Goal: Information Seeking & Learning: Check status

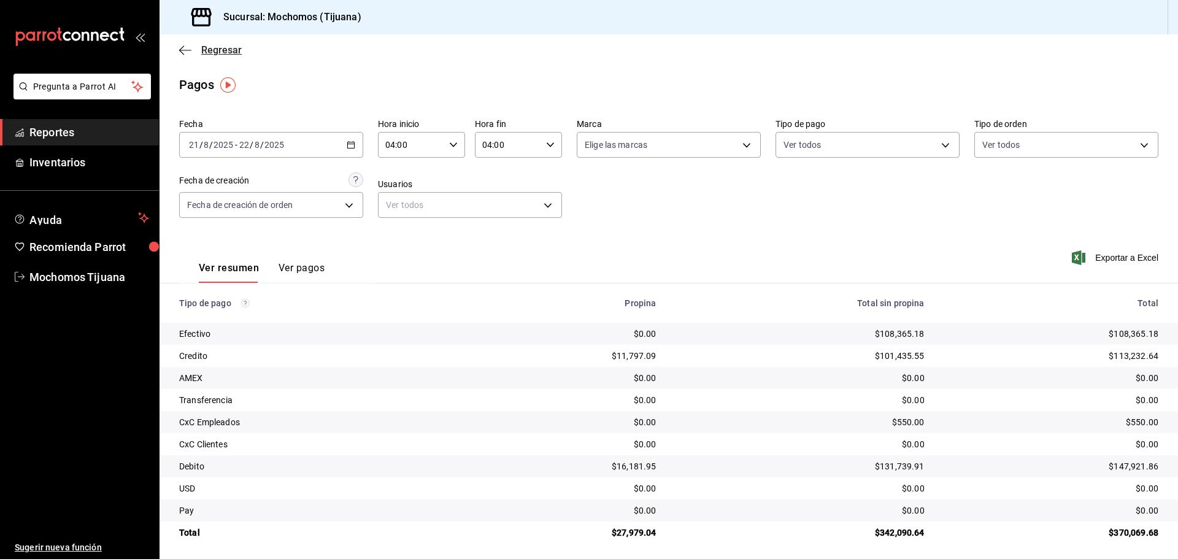
click at [190, 55] on icon "button" at bounding box center [185, 50] width 12 height 11
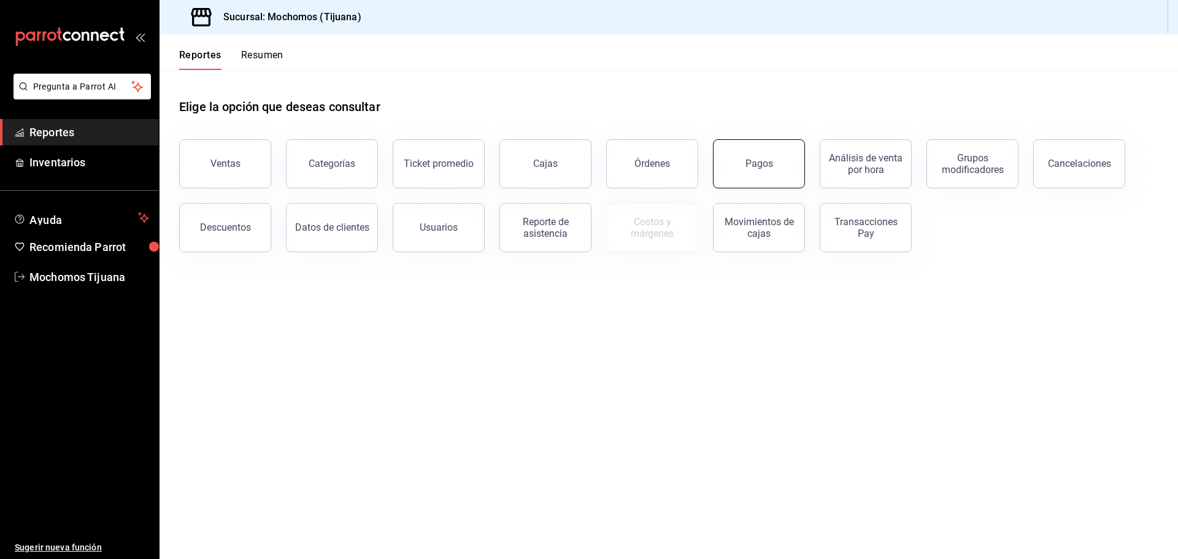
click at [751, 180] on button "Pagos" at bounding box center [759, 163] width 92 height 49
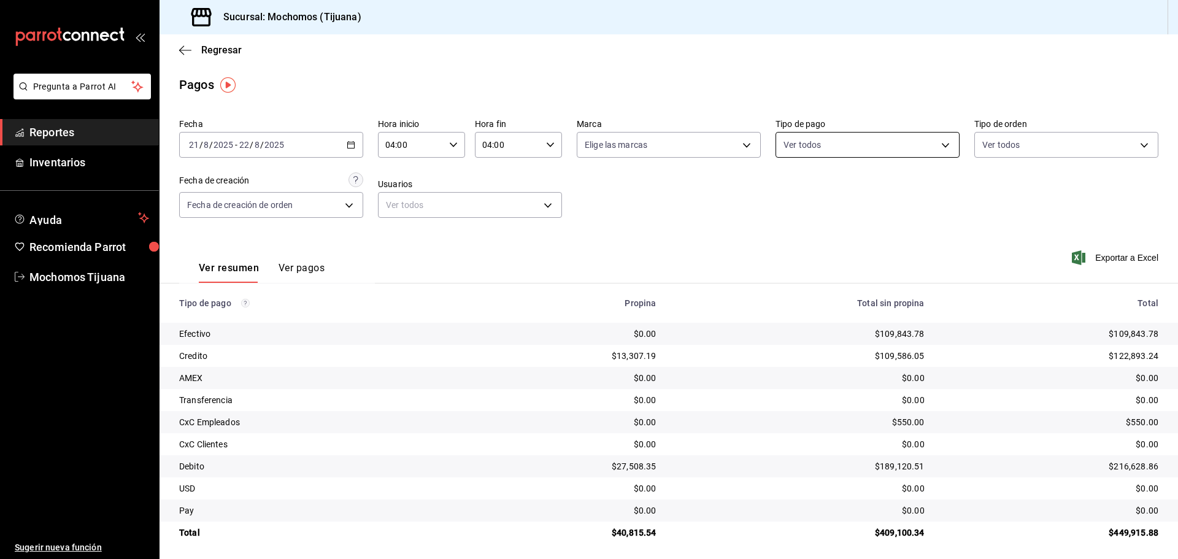
click at [945, 144] on body "Pregunta a Parrot AI Reportes Inventarios Ayuda Recomienda Parrot Mochomos Tiju…" at bounding box center [589, 279] width 1178 height 559
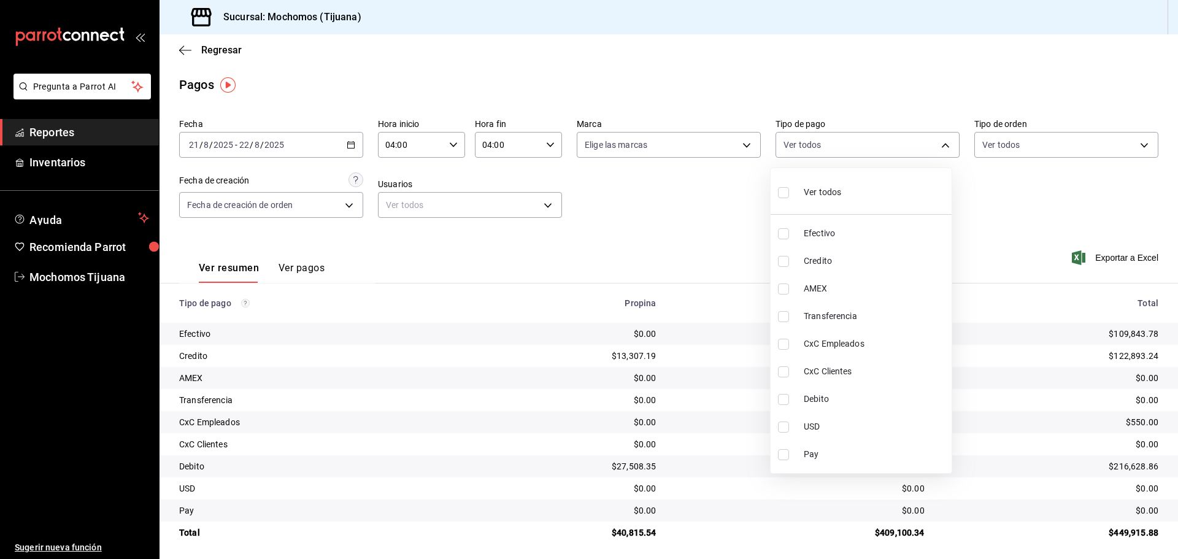
click at [894, 266] on span "Credito" at bounding box center [875, 261] width 143 height 13
type input "a27a072c-b141-4985-9f83-ae60dbe2196b"
checkbox input "true"
click at [916, 399] on span "Debito" at bounding box center [880, 399] width 143 height 13
type input "a27a072c-b141-4985-9f83-ae60dbe2196b,b7370aa5-450f-4a05-bab4-2784151f97fb"
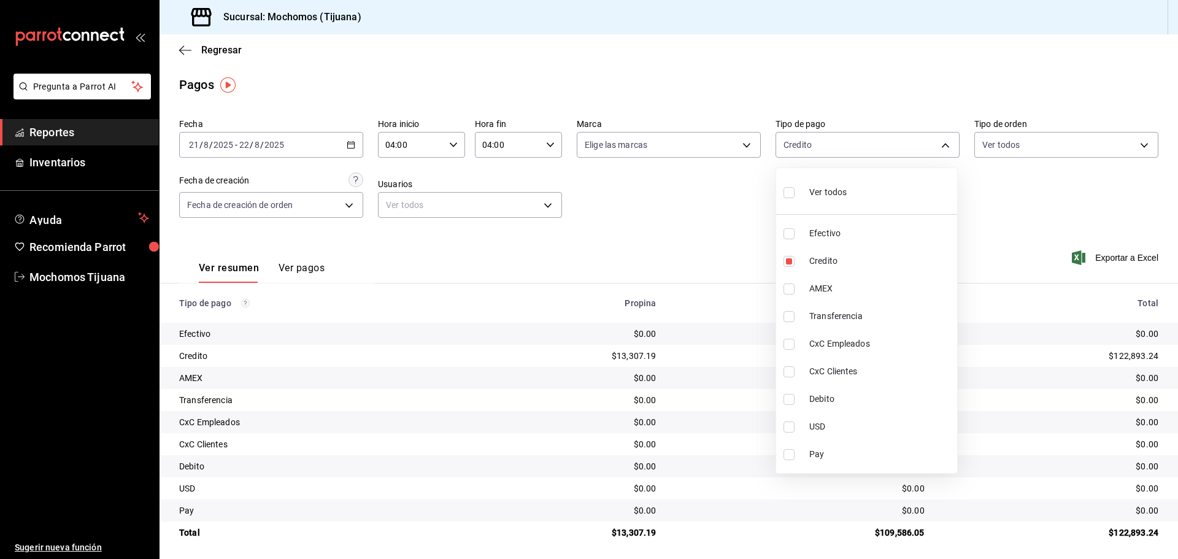
checkbox input "true"
